Goal: Check status: Check status

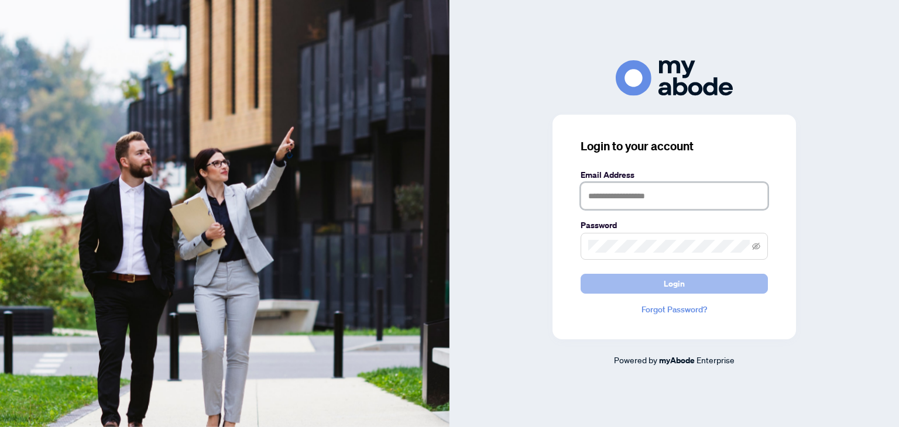
type input "**********"
click at [684, 288] on button "Login" at bounding box center [673, 284] width 187 height 20
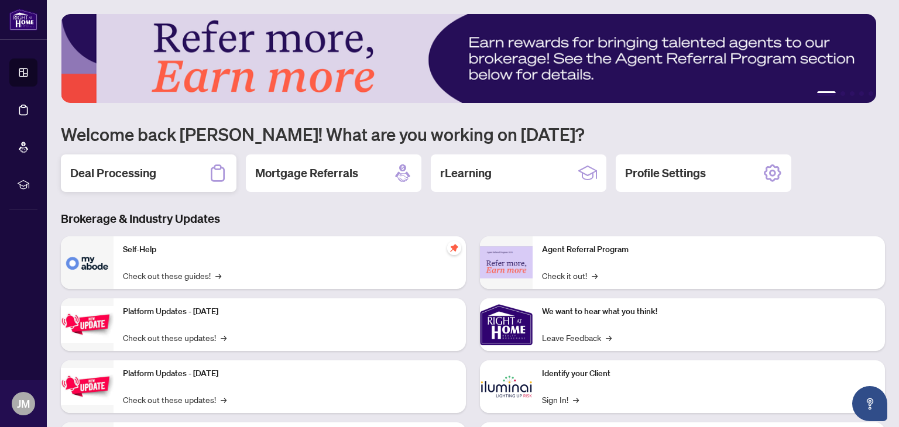
click at [131, 171] on h2 "Deal Processing" at bounding box center [113, 173] width 86 height 16
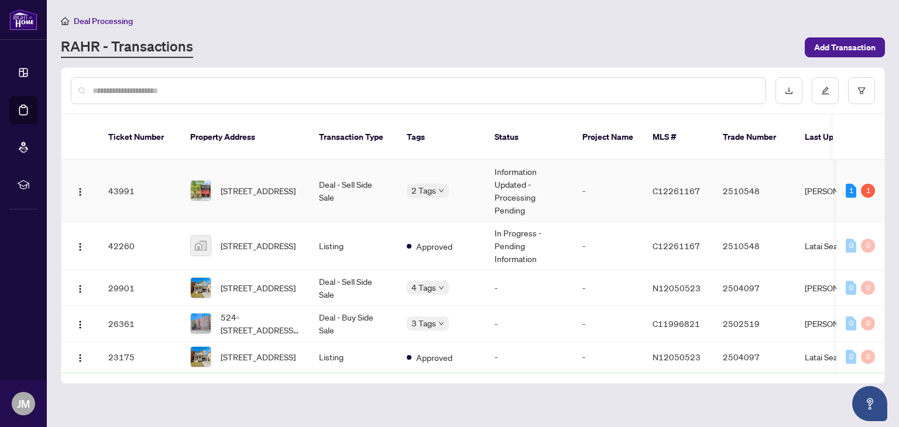
click at [502, 174] on td "Information Updated - Processing Pending" at bounding box center [529, 190] width 88 height 61
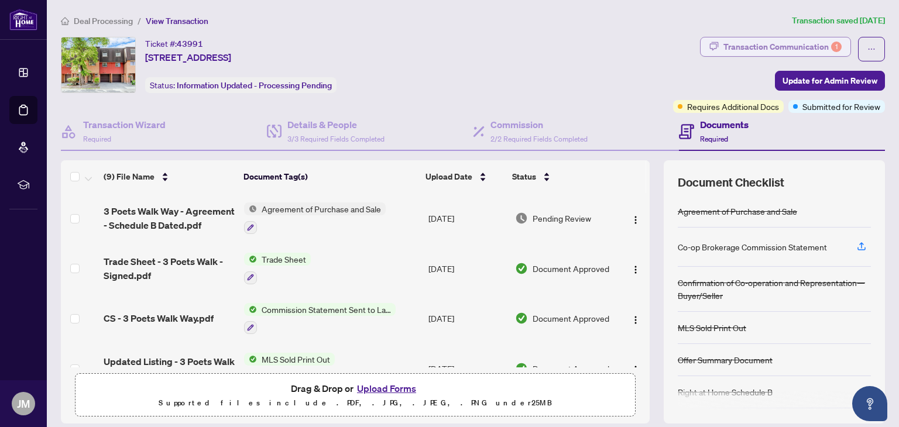
click at [730, 44] on div "Transaction Communication 1" at bounding box center [782, 46] width 118 height 19
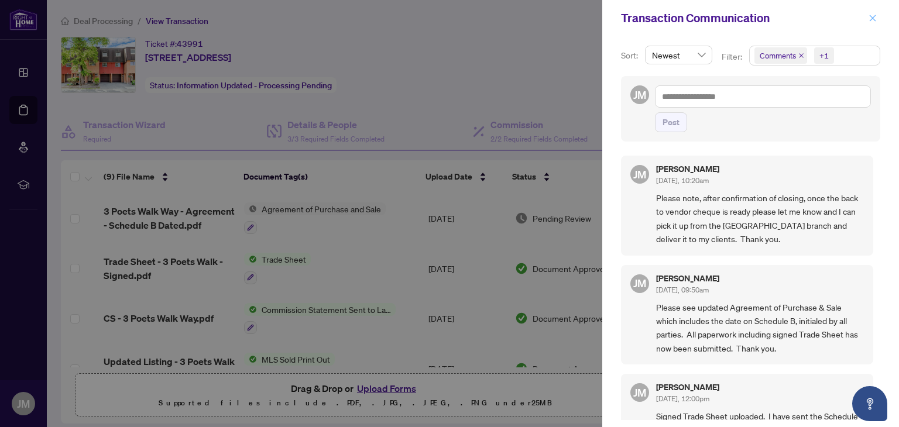
click at [873, 17] on icon "close" at bounding box center [872, 18] width 8 height 8
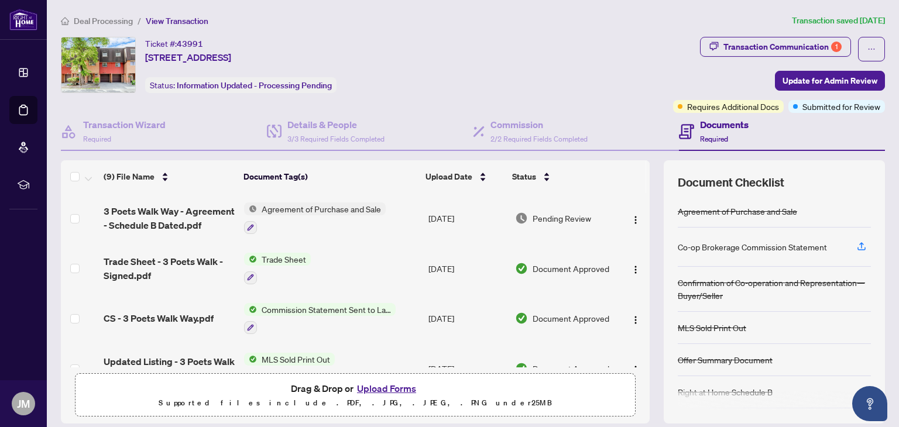
click at [521, 43] on div "Ticket #: 43991 [STREET_ADDRESS] Status: Information Updated - Processing Pendi…" at bounding box center [364, 65] width 607 height 56
click at [867, 53] on span "button" at bounding box center [871, 49] width 8 height 19
click at [617, 29] on div "Deal Processing / View Transaction Transaction saved [DATE] Ticket #: 43991 [ST…" at bounding box center [472, 254] width 833 height 480
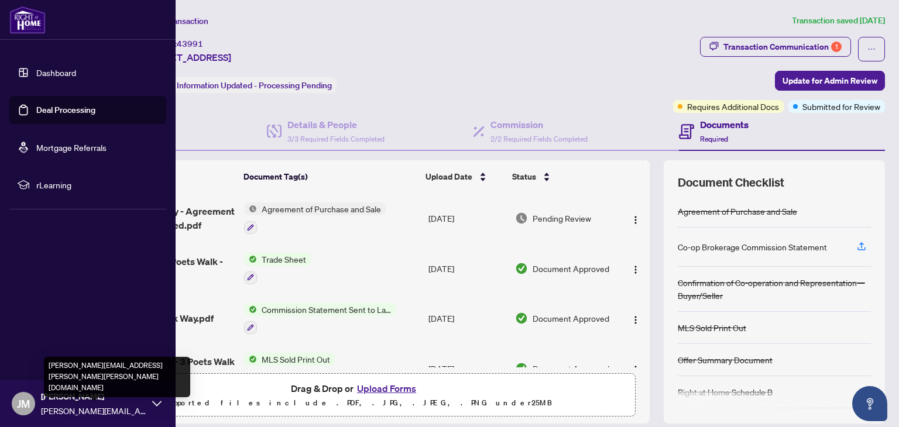
click at [71, 411] on span "[PERSON_NAME][EMAIL_ADDRESS][PERSON_NAME][PERSON_NAME][DOMAIN_NAME]" at bounding box center [93, 410] width 105 height 13
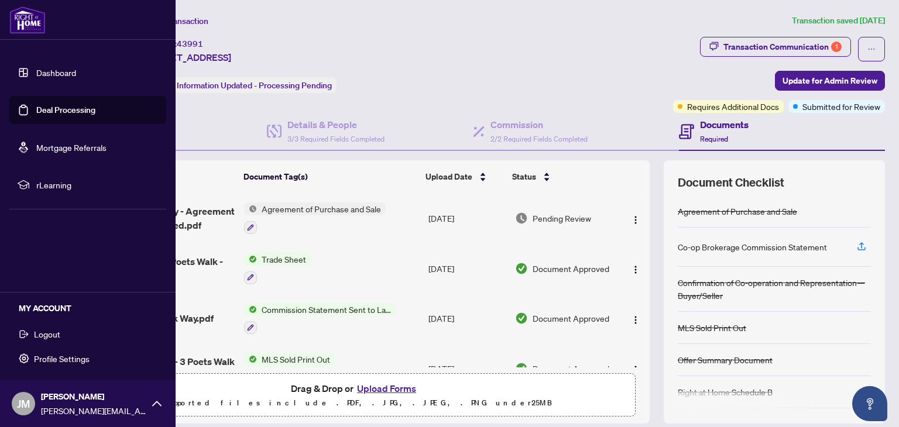
click at [46, 338] on span "Logout" at bounding box center [47, 334] width 26 height 19
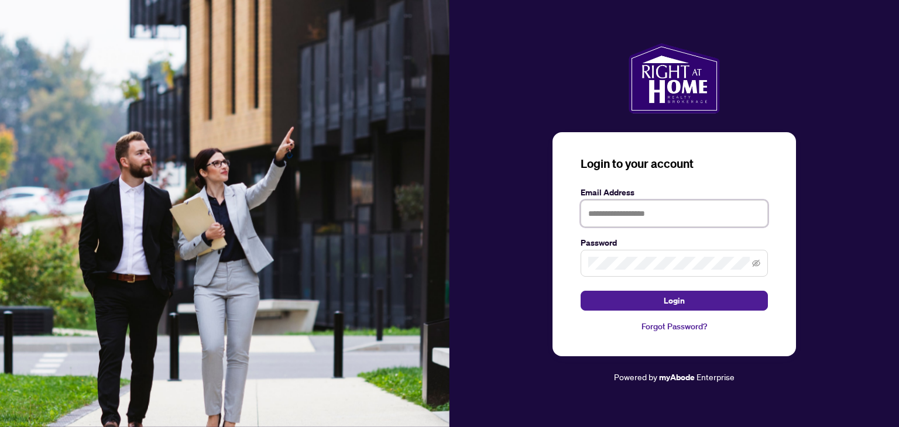
type input "**********"
